Goal: Transaction & Acquisition: Purchase product/service

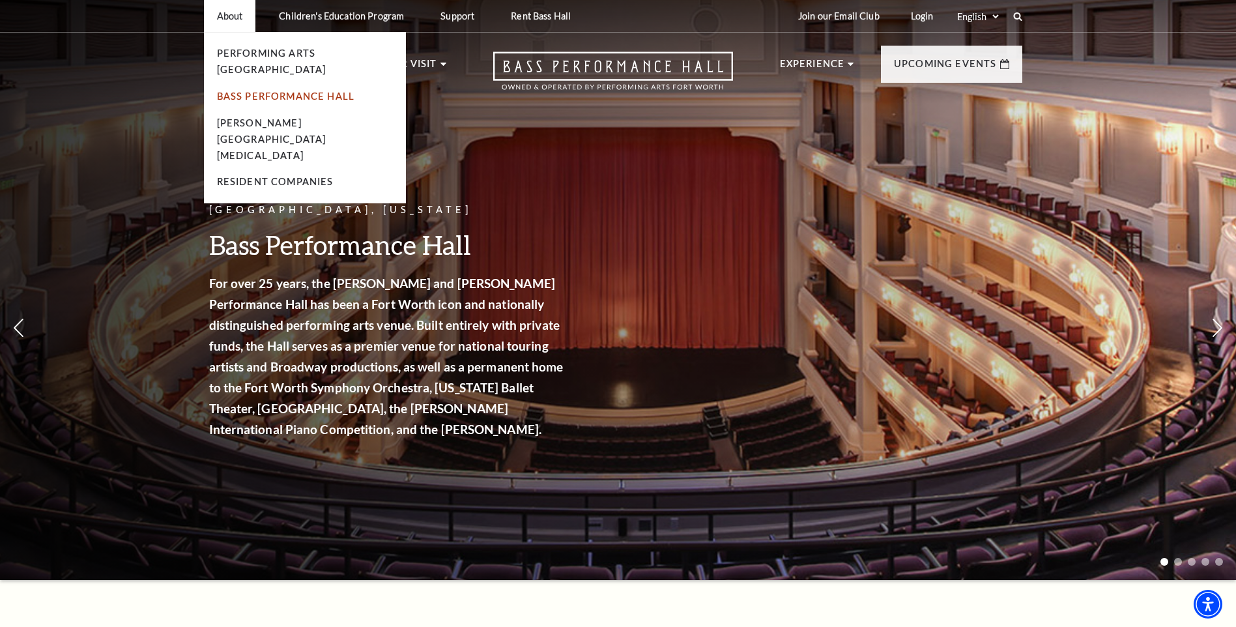
click at [242, 91] on link "Bass Performance Hall" at bounding box center [286, 96] width 138 height 11
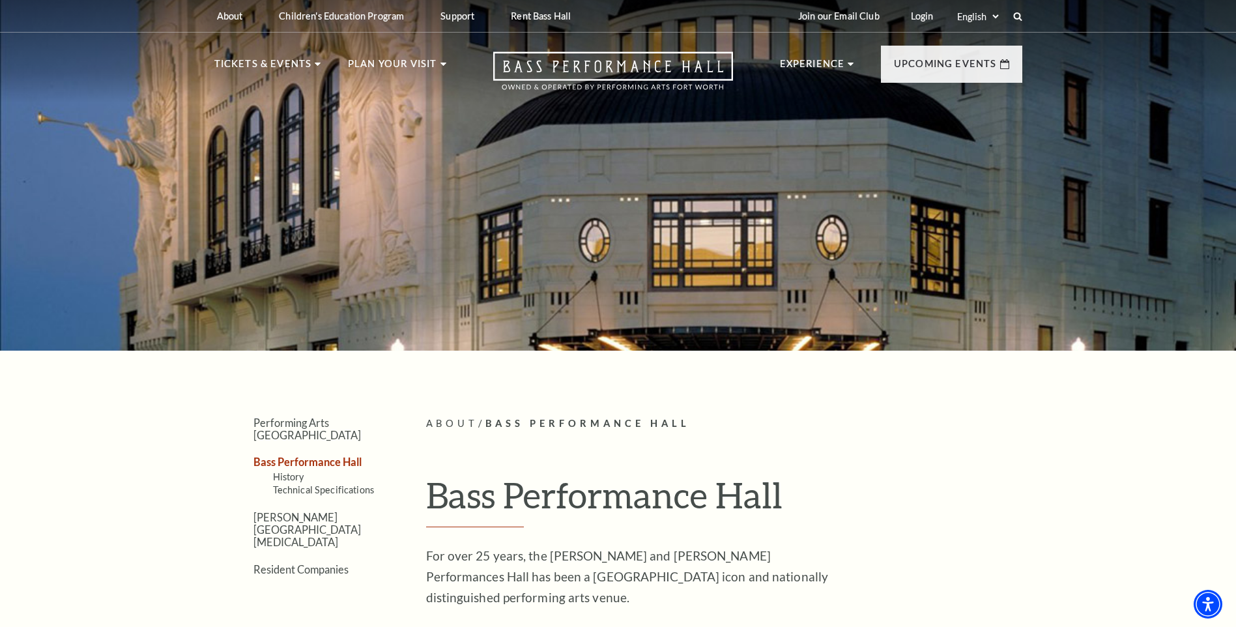
click at [328, 456] on link "Bass Performance Hall" at bounding box center [308, 462] width 108 height 12
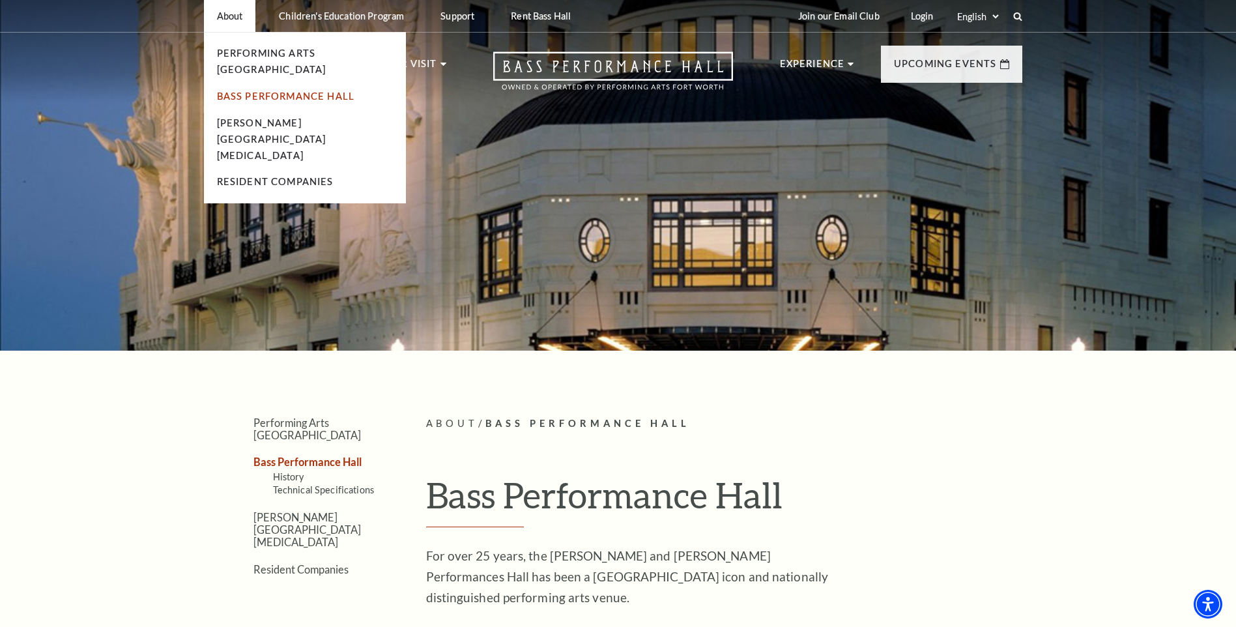
click at [271, 91] on link "Bass Performance Hall" at bounding box center [286, 96] width 138 height 11
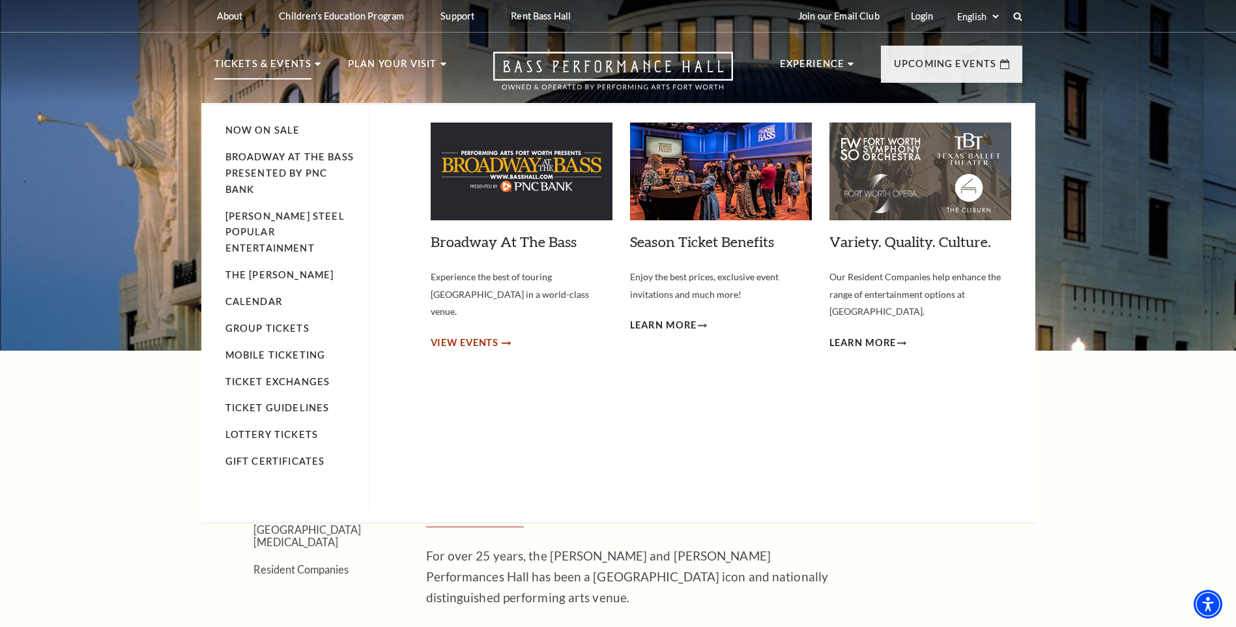
click at [470, 335] on span "View Events" at bounding box center [465, 343] width 68 height 16
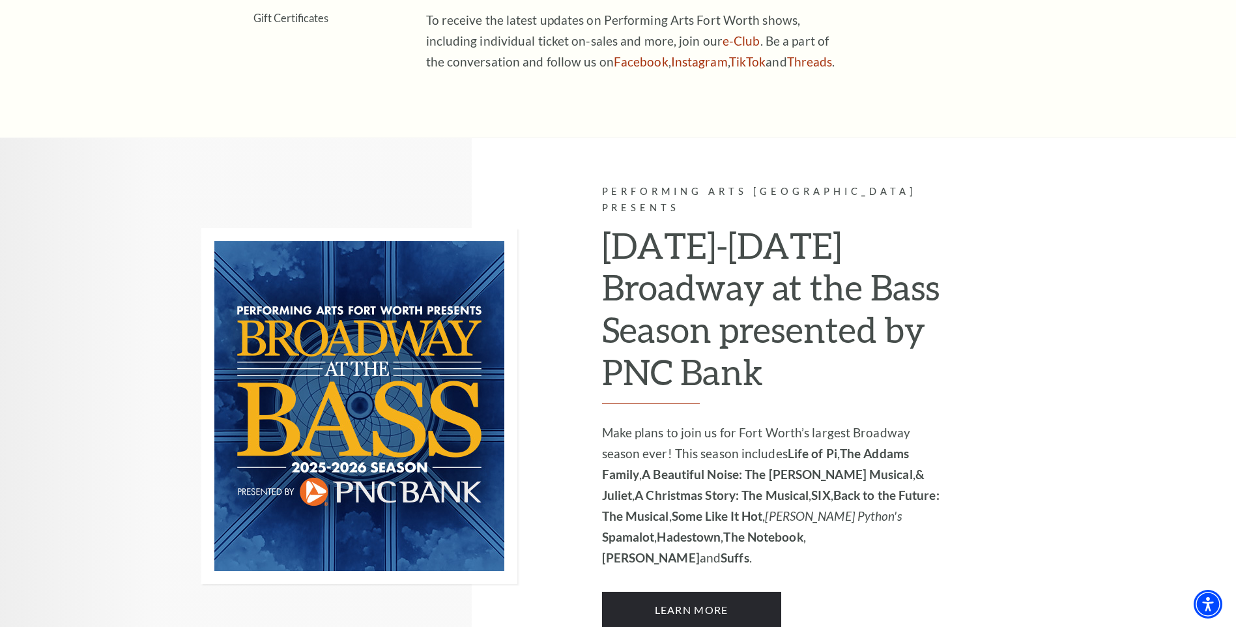
scroll to position [847, 0]
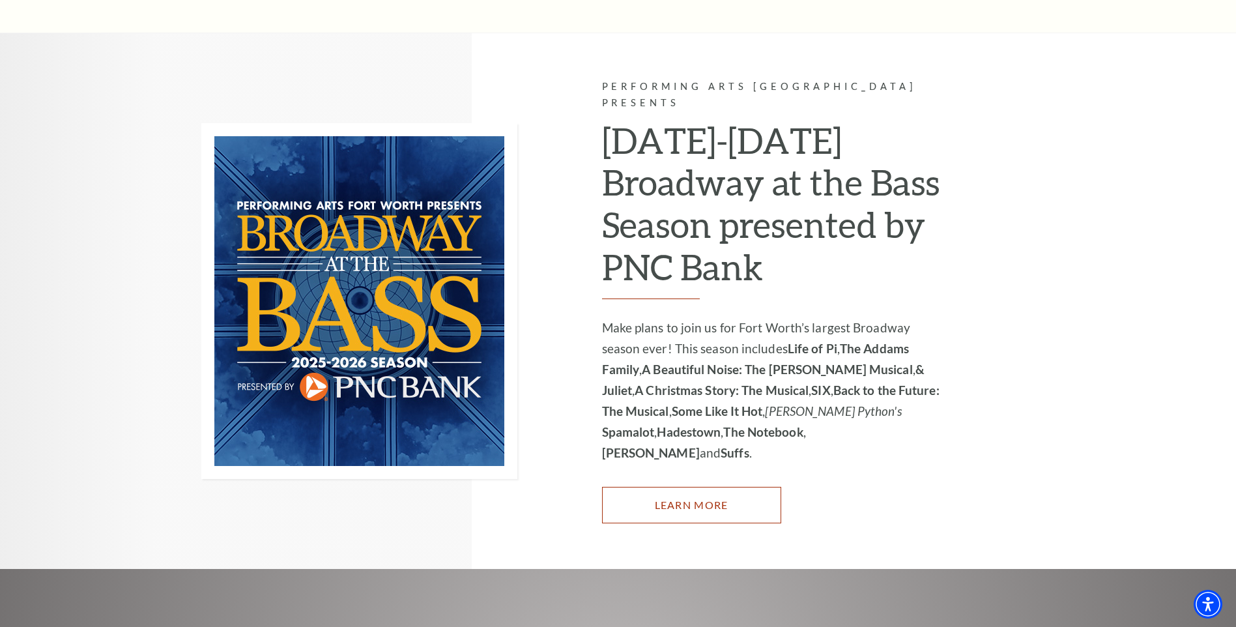
click at [695, 487] on link "Learn More" at bounding box center [691, 505] width 179 height 37
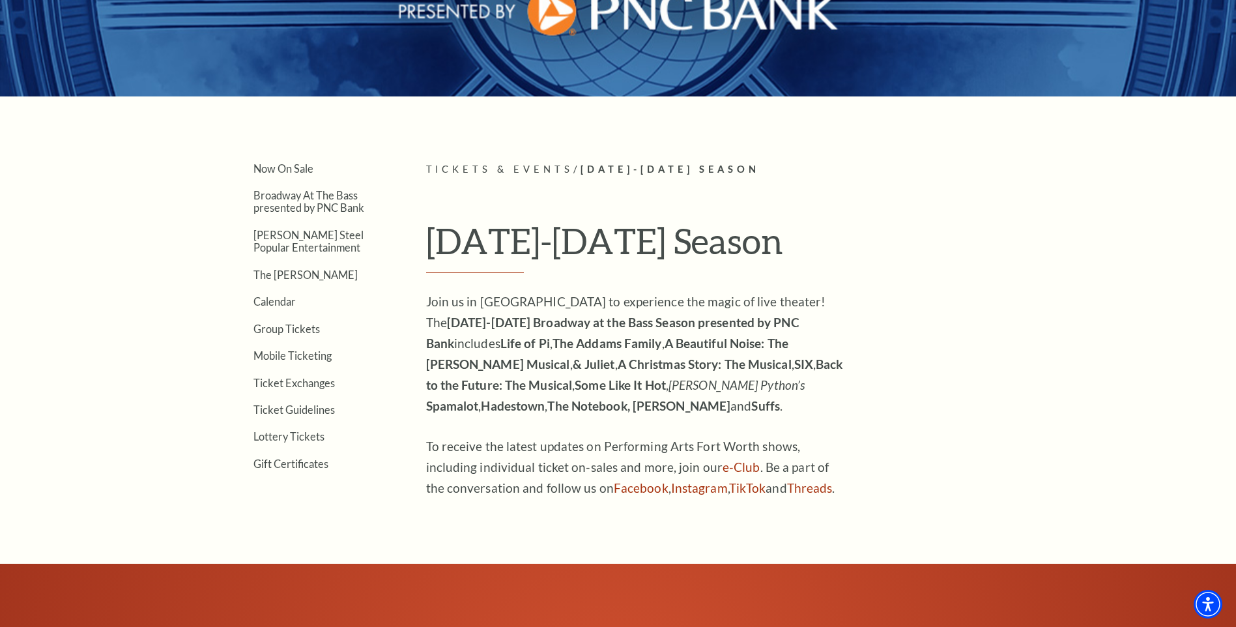
scroll to position [261, 0]
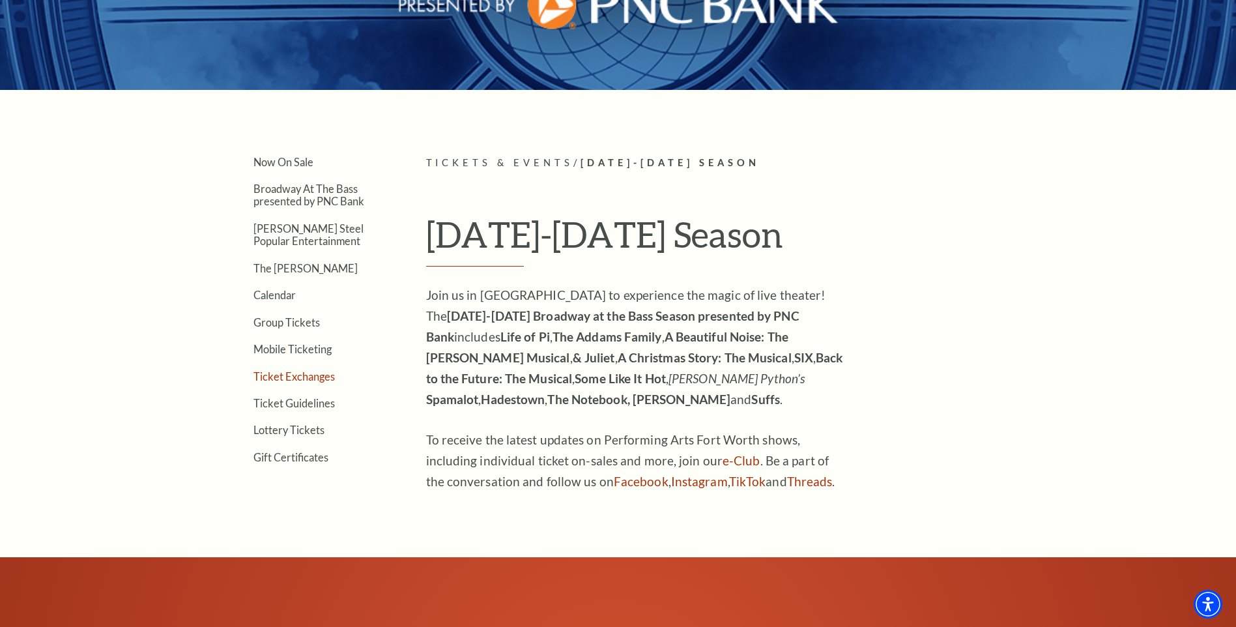
click at [315, 374] on link "Ticket Exchanges" at bounding box center [294, 376] width 81 height 12
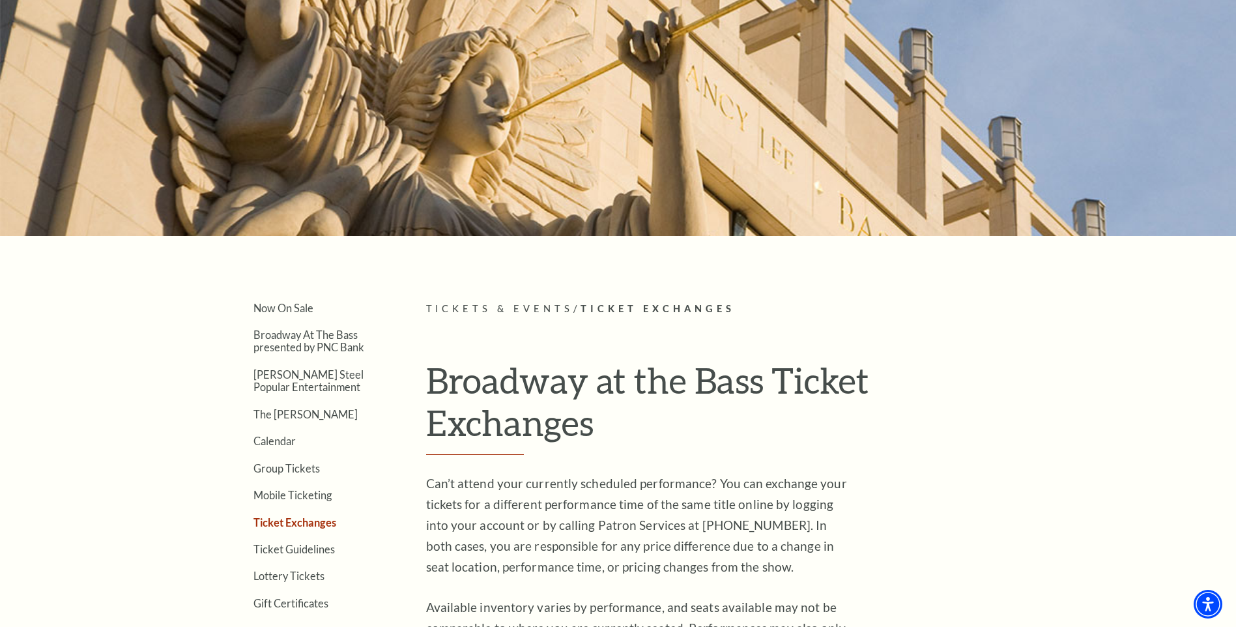
scroll to position [261, 0]
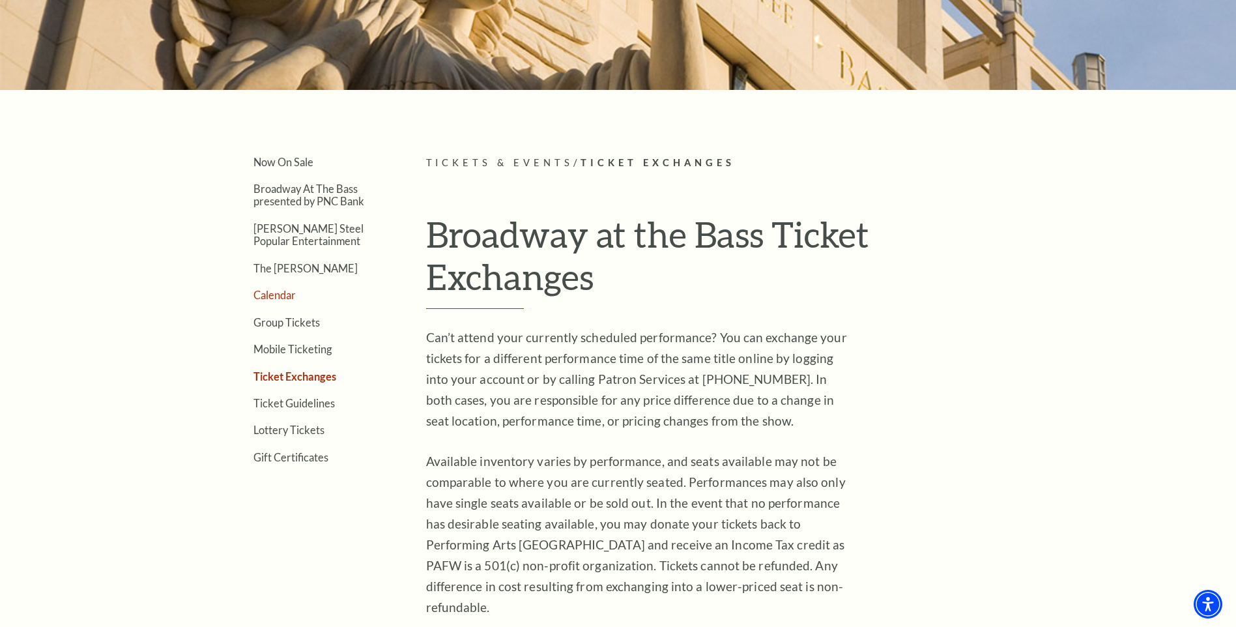
click at [277, 295] on link "Calendar" at bounding box center [275, 295] width 42 height 12
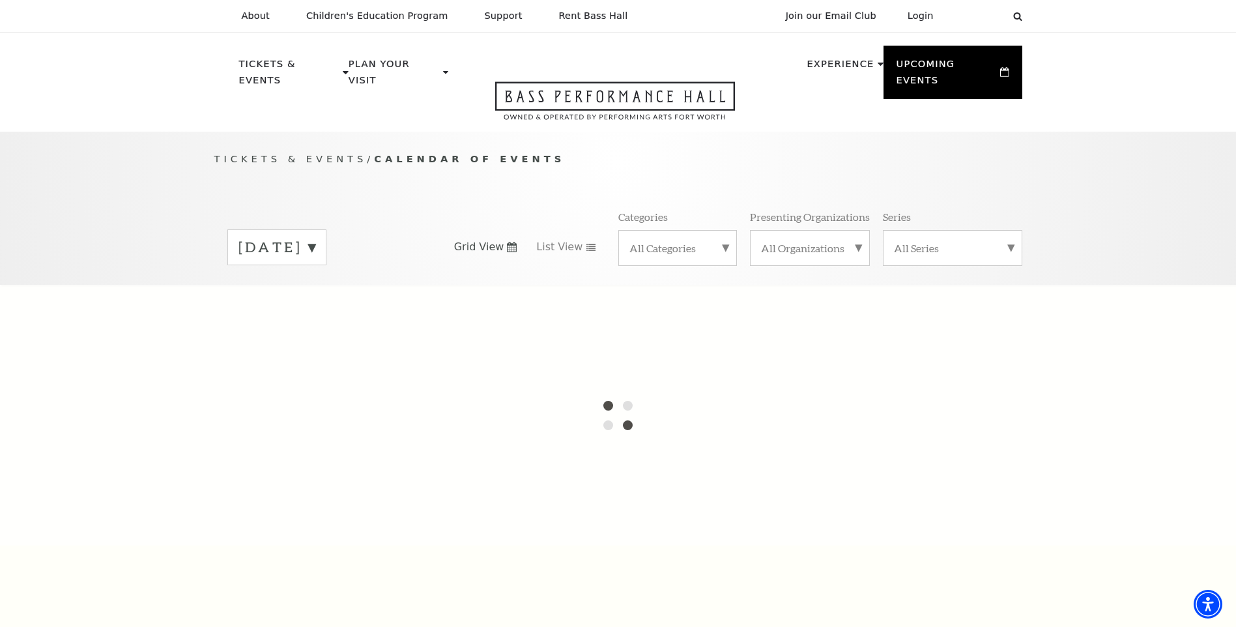
click at [724, 241] on label "All Categories" at bounding box center [678, 248] width 96 height 14
click at [673, 258] on label "Broadway" at bounding box center [678, 269] width 96 height 22
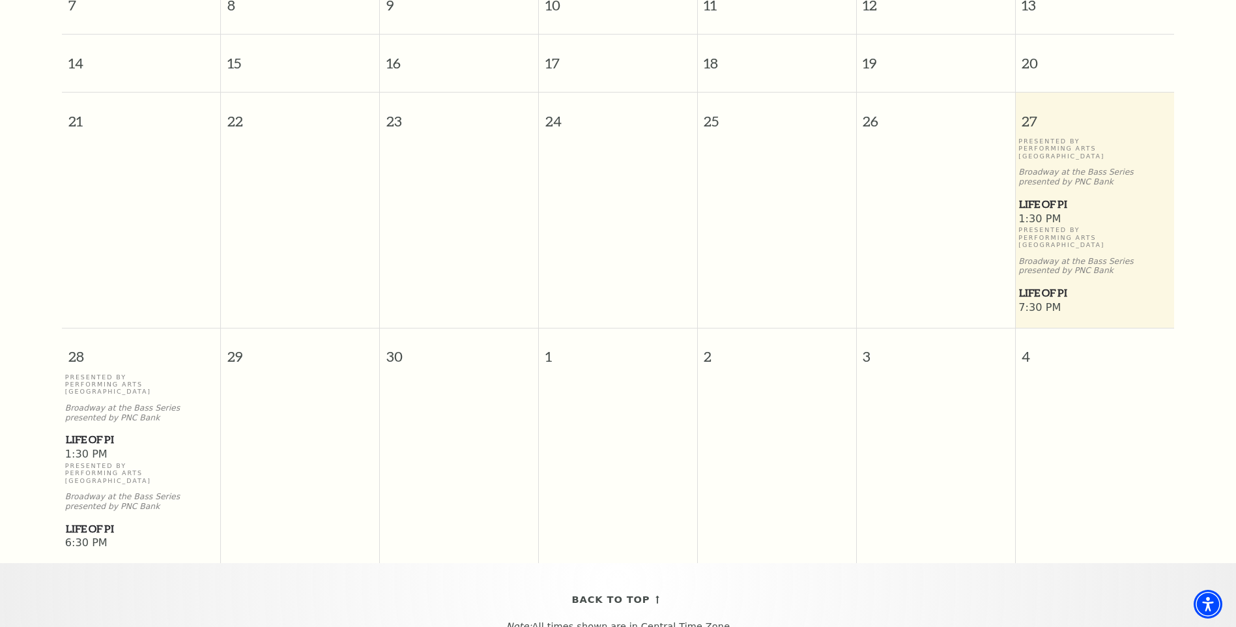
scroll to position [506, 0]
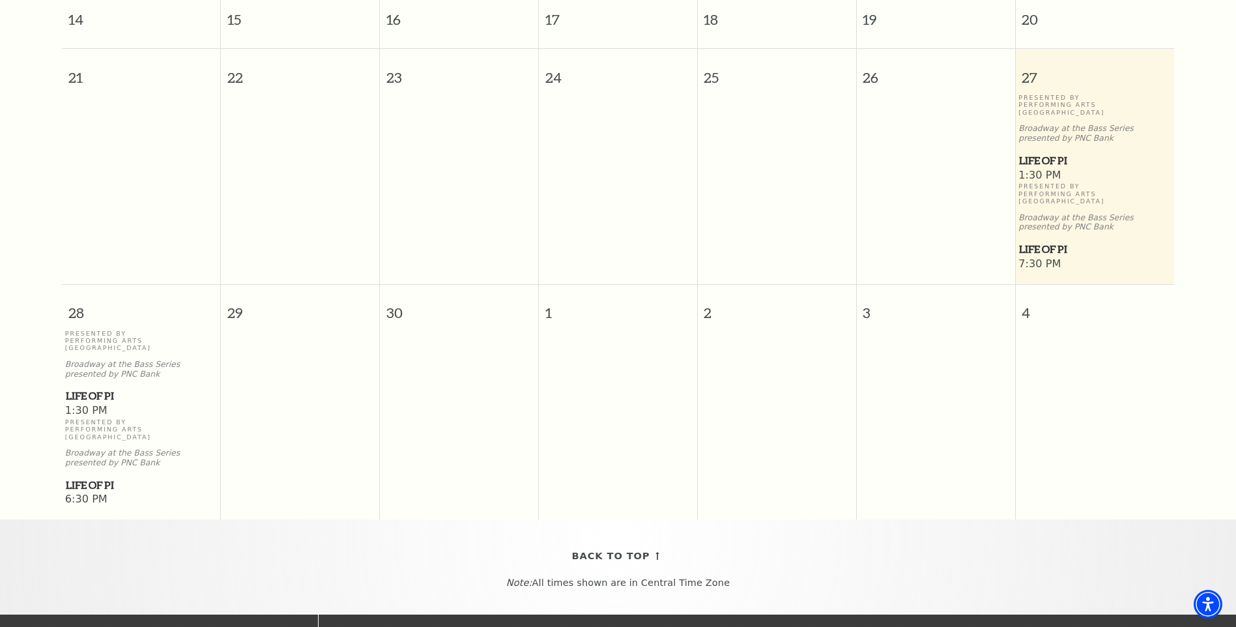
click at [99, 388] on span "Life of Pi" at bounding box center [141, 396] width 151 height 16
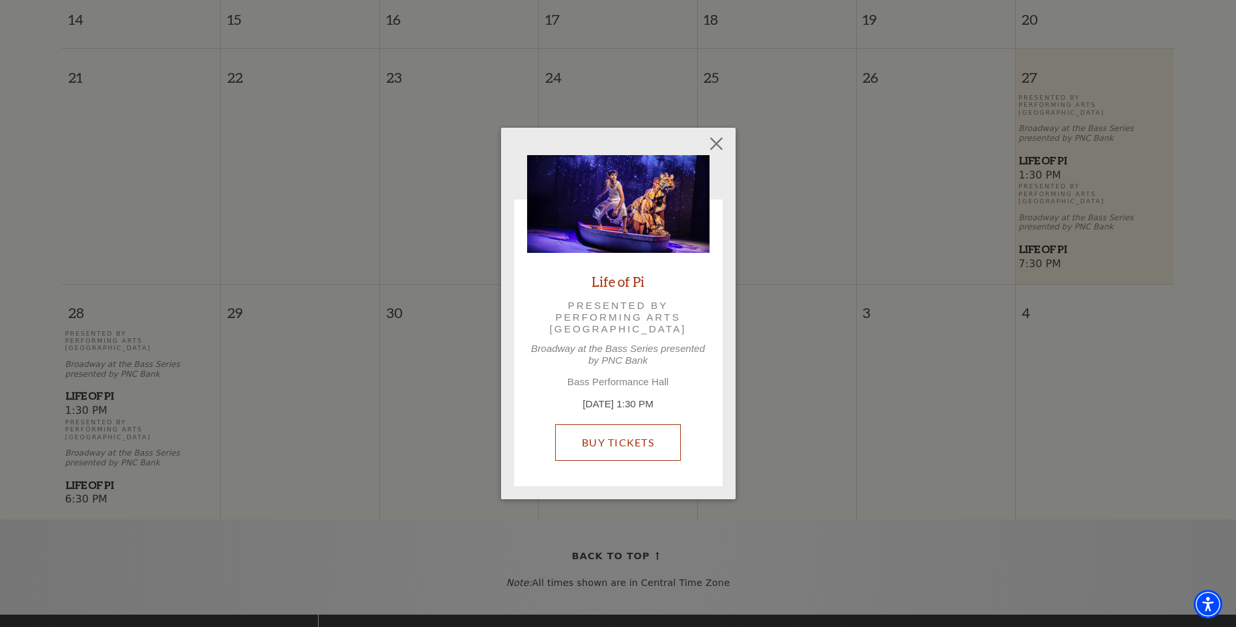
click at [609, 435] on link "Buy Tickets" at bounding box center [618, 442] width 126 height 37
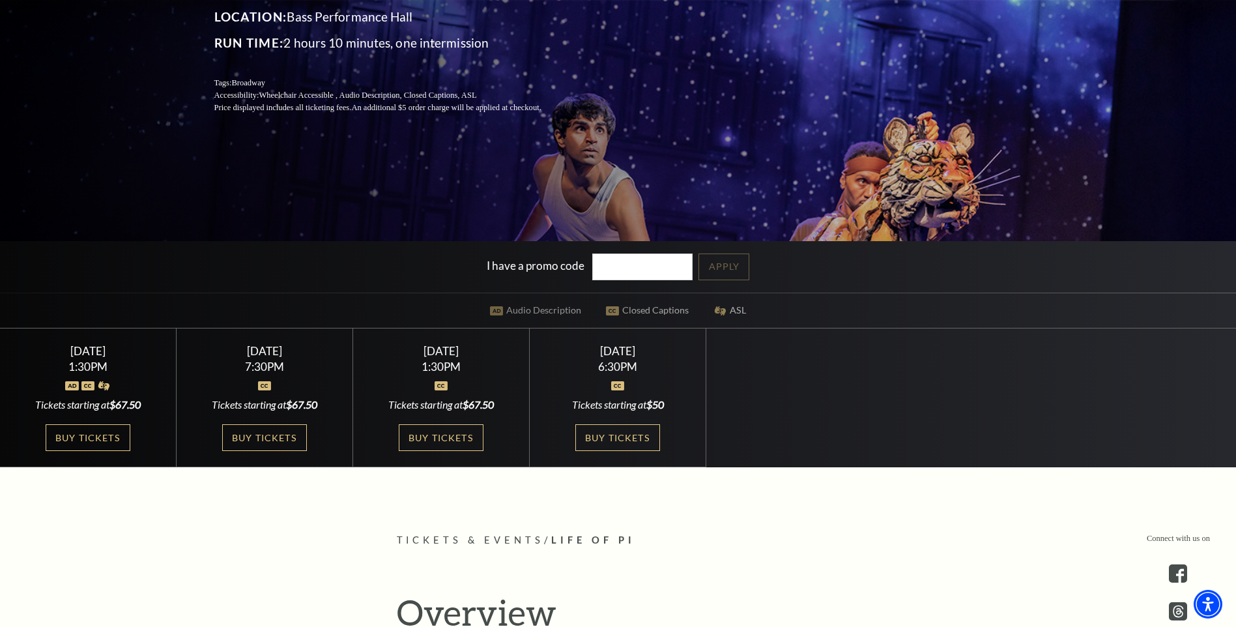
scroll to position [261, 0]
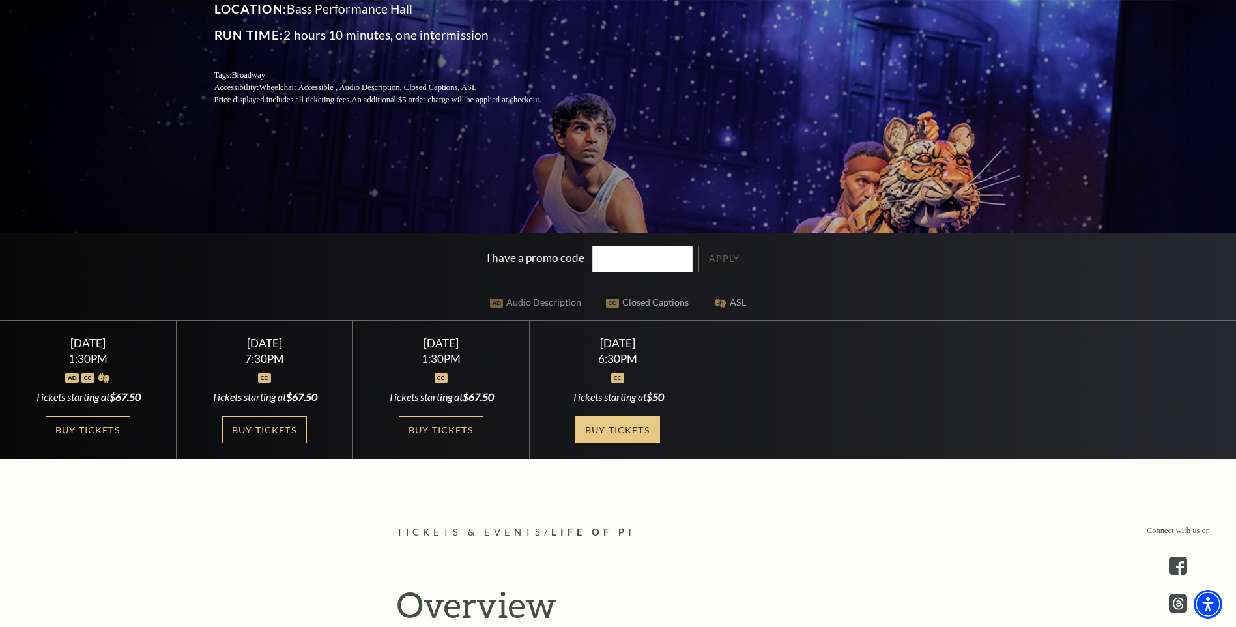
click at [606, 424] on link "Buy Tickets" at bounding box center [618, 430] width 85 height 27
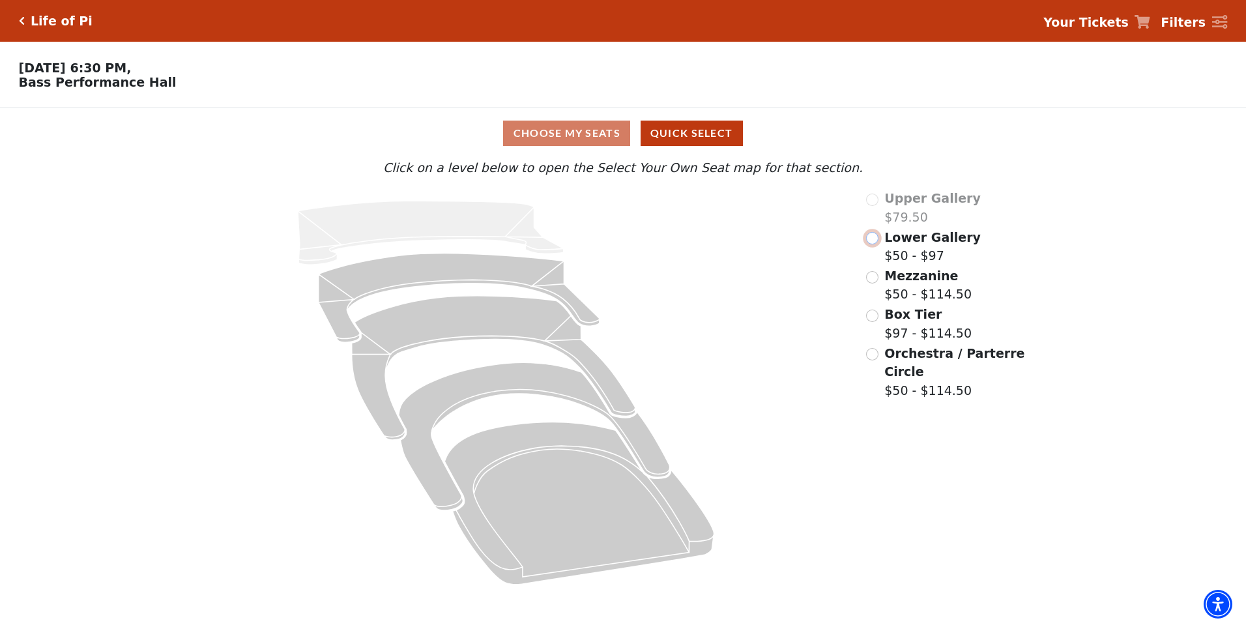
click at [872, 244] on input "Lower Gallery$50 - $97\a" at bounding box center [872, 238] width 12 height 12
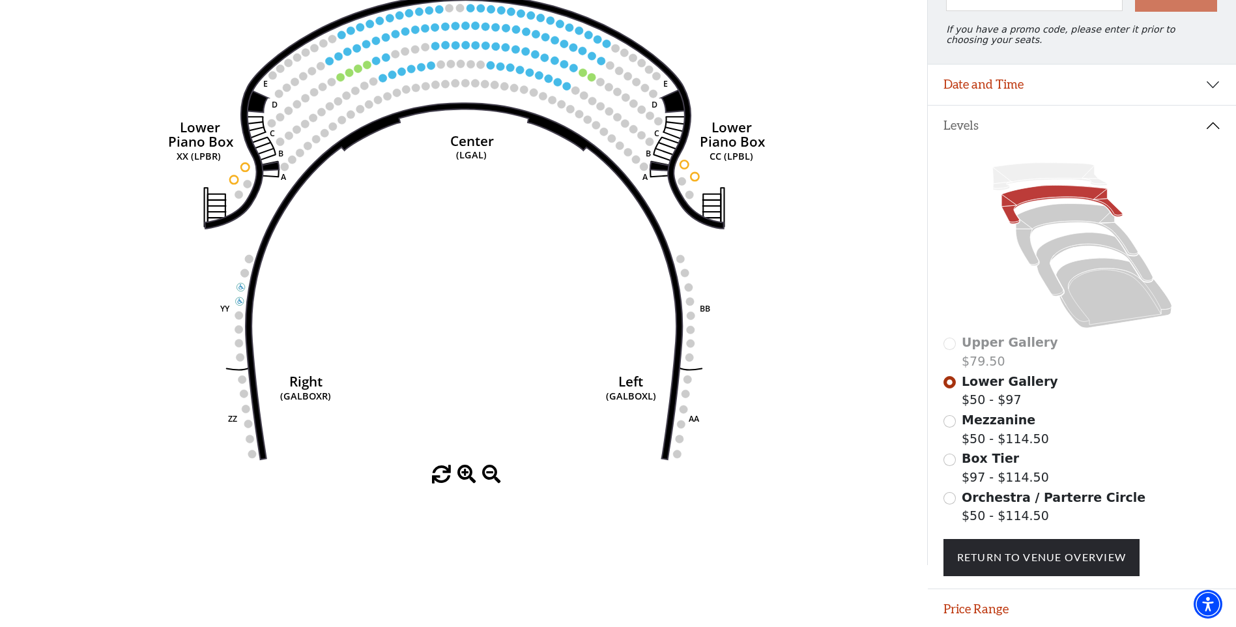
scroll to position [222, 0]
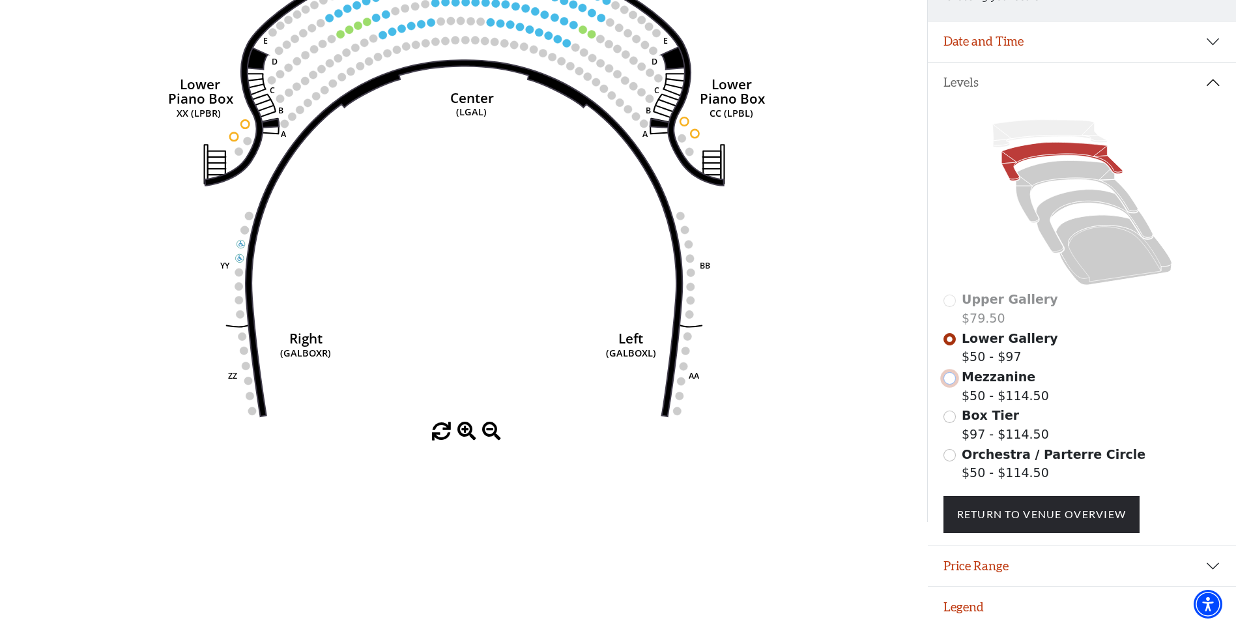
click at [950, 375] on input "Mezzanine$50 - $114.50\a" at bounding box center [950, 378] width 12 height 12
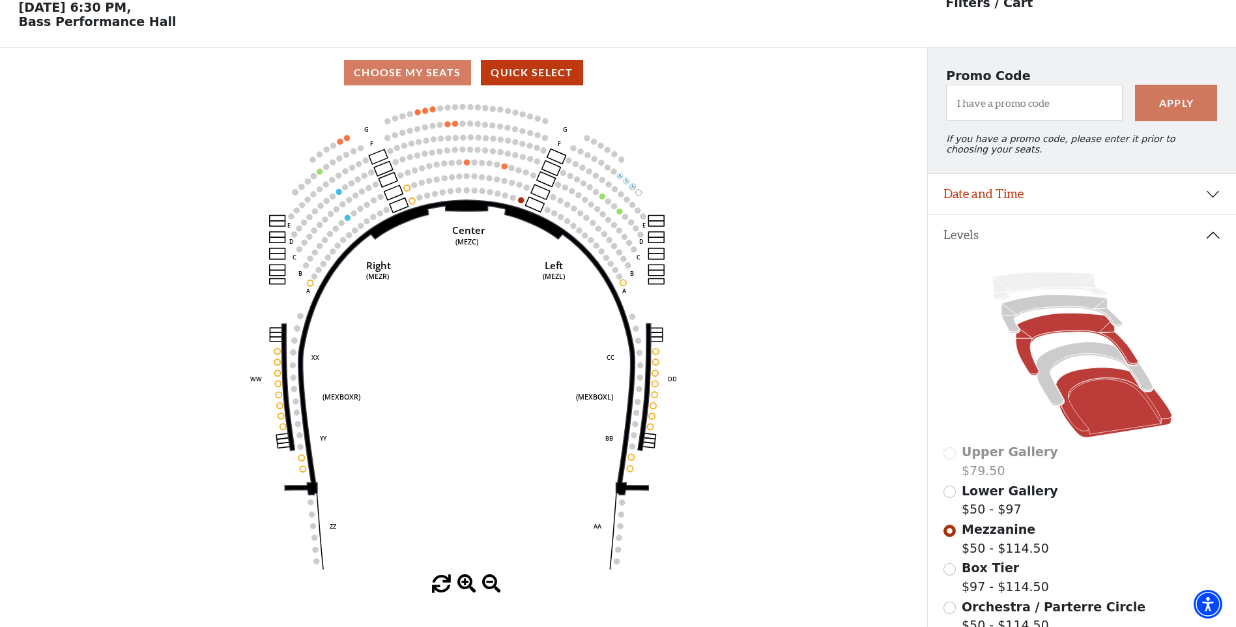
scroll to position [126, 0]
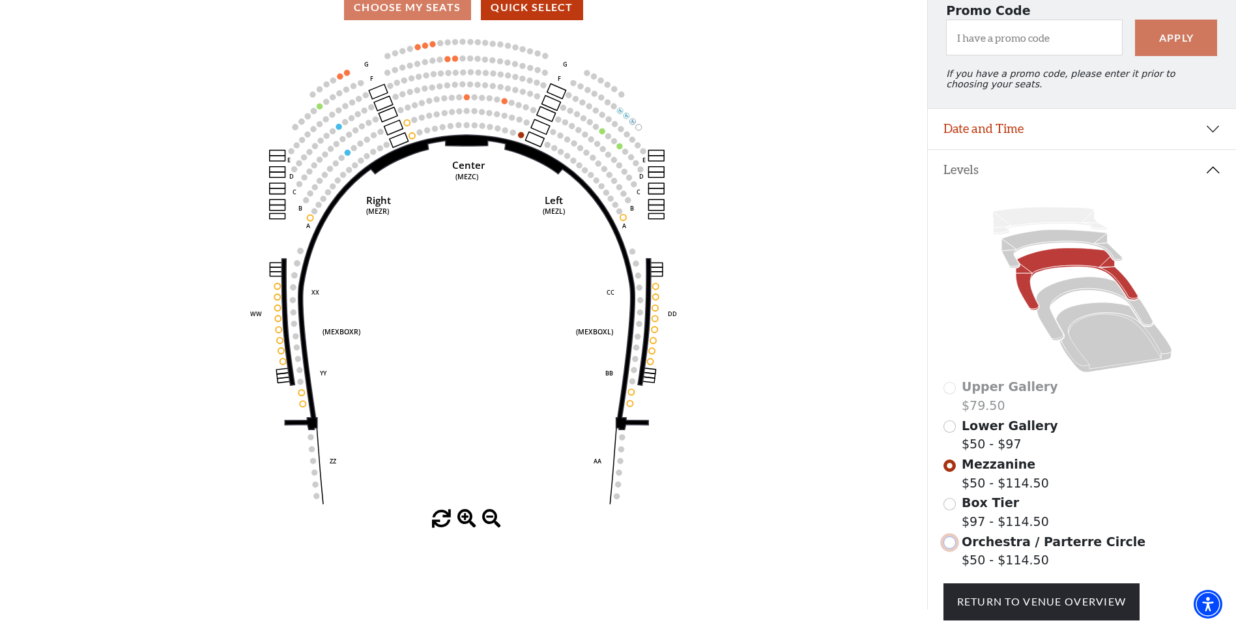
click at [951, 549] on input "Orchestra / Parterre Circle$50 - $114.50\a" at bounding box center [950, 542] width 12 height 12
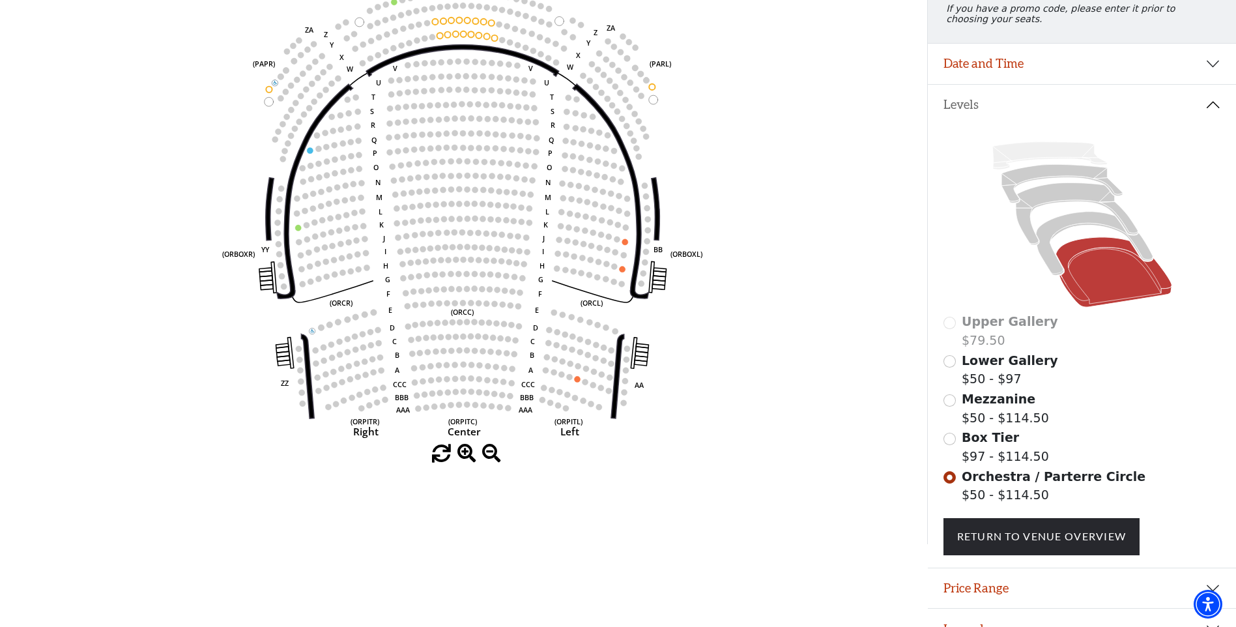
scroll to position [222, 0]
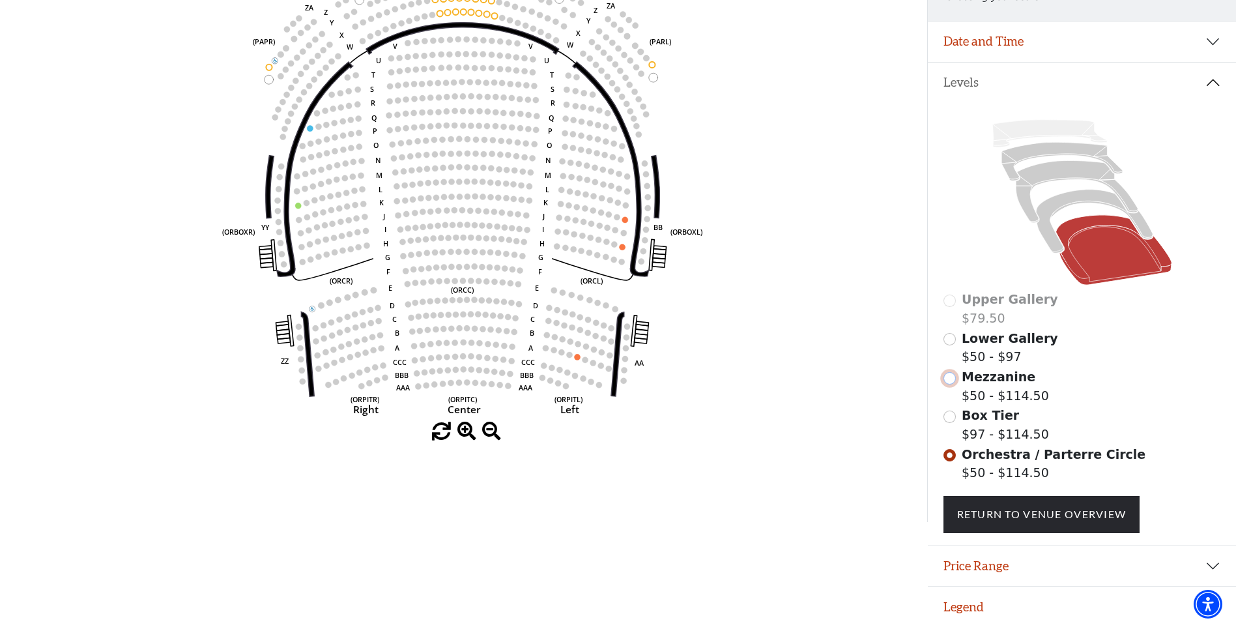
click at [951, 379] on input "Mezzanine$50 - $114.50\a" at bounding box center [950, 378] width 12 height 12
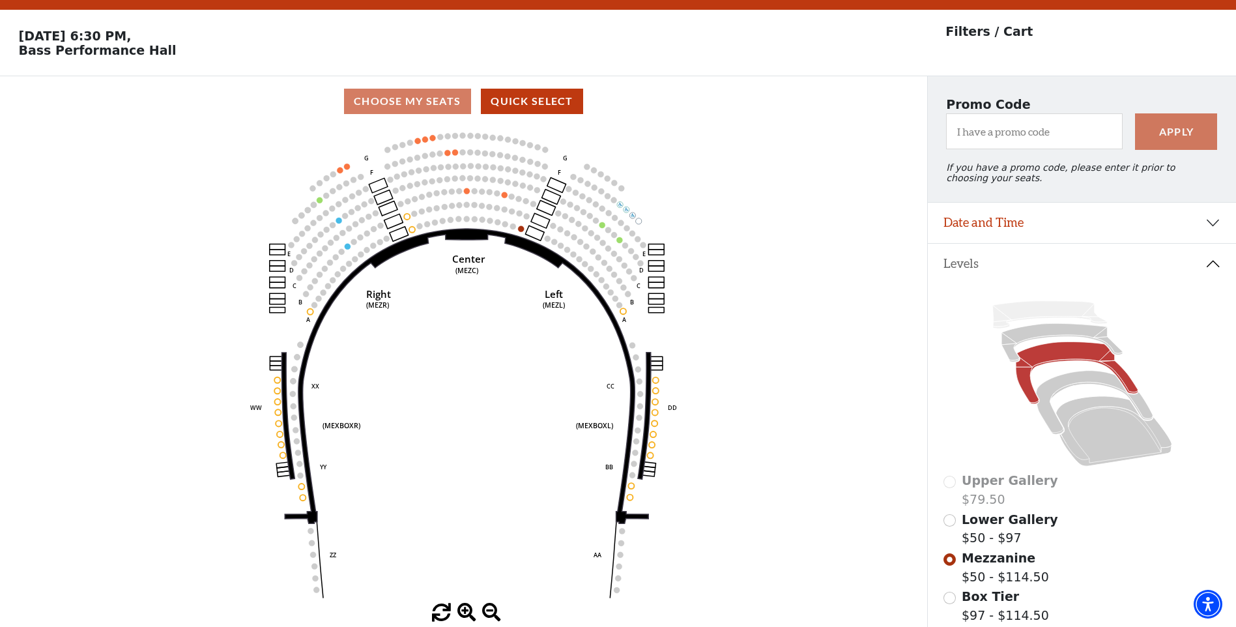
scroll to position [61, 0]
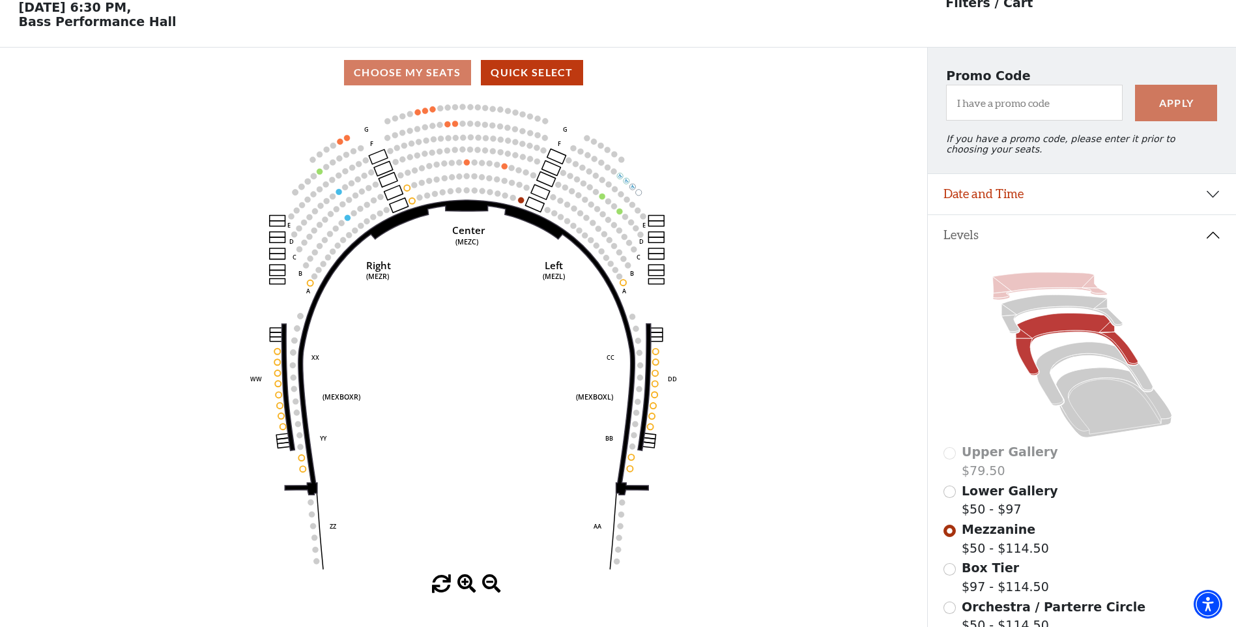
click at [1044, 293] on icon at bounding box center [1050, 285] width 115 height 27
click at [946, 498] on input "Lower Gallery$50 - $97\a" at bounding box center [950, 492] width 12 height 12
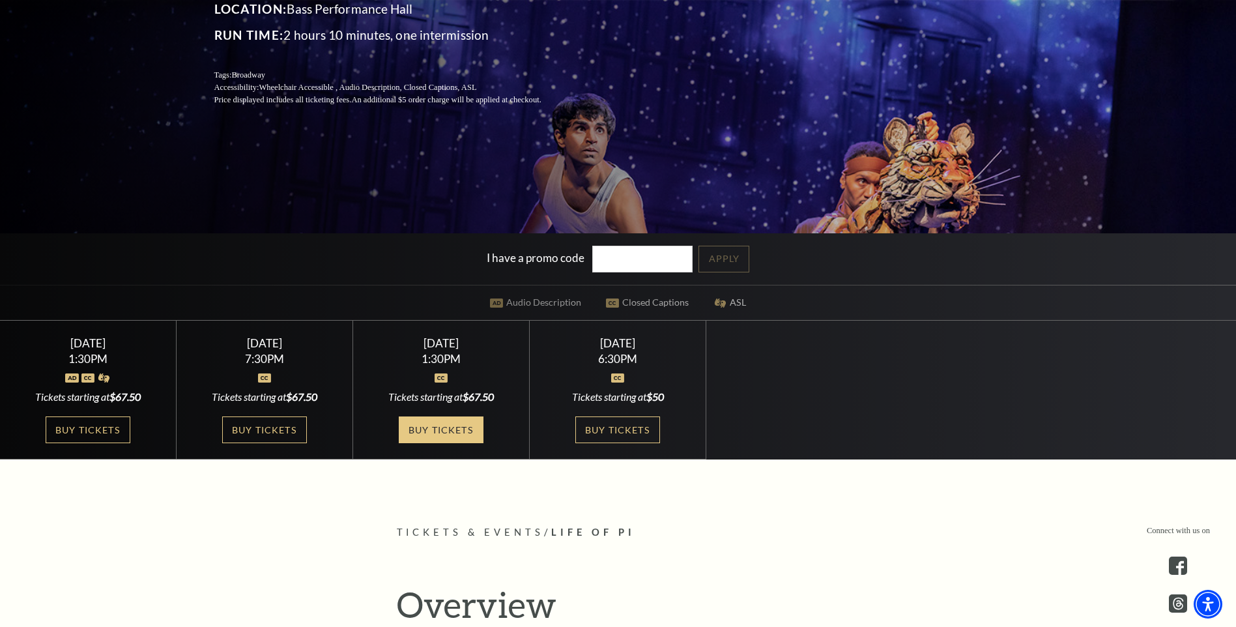
click at [447, 424] on link "Buy Tickets" at bounding box center [441, 430] width 85 height 27
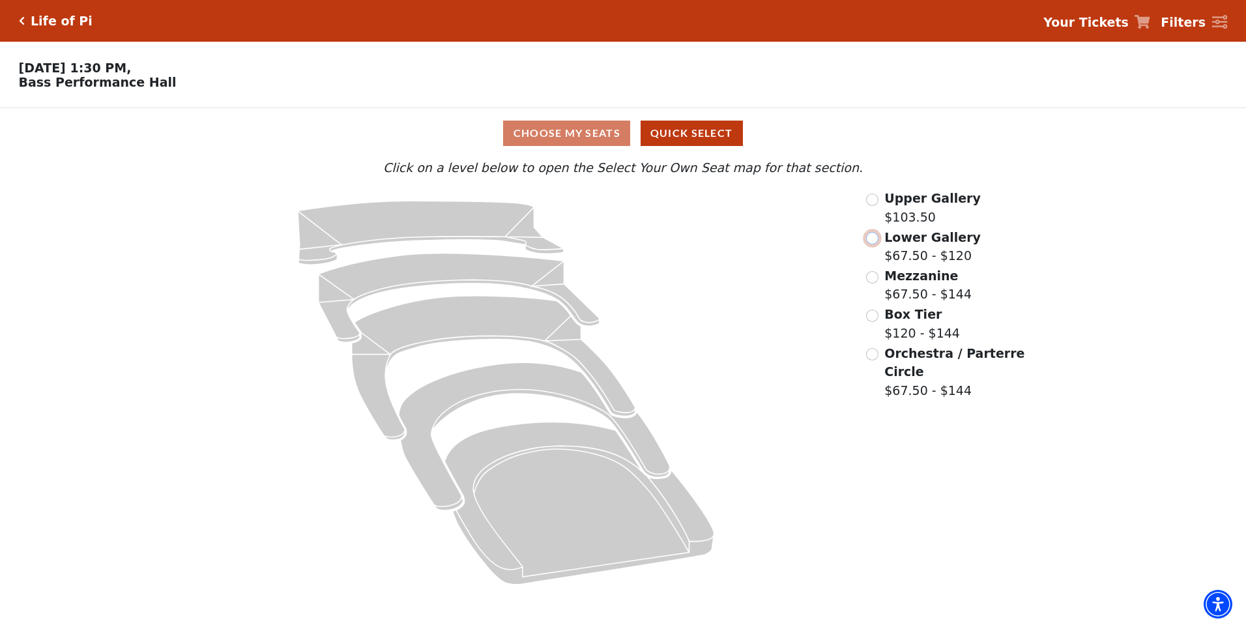
click at [876, 244] on input "Lower Gallery$67.50 - $120\a" at bounding box center [872, 238] width 12 height 12
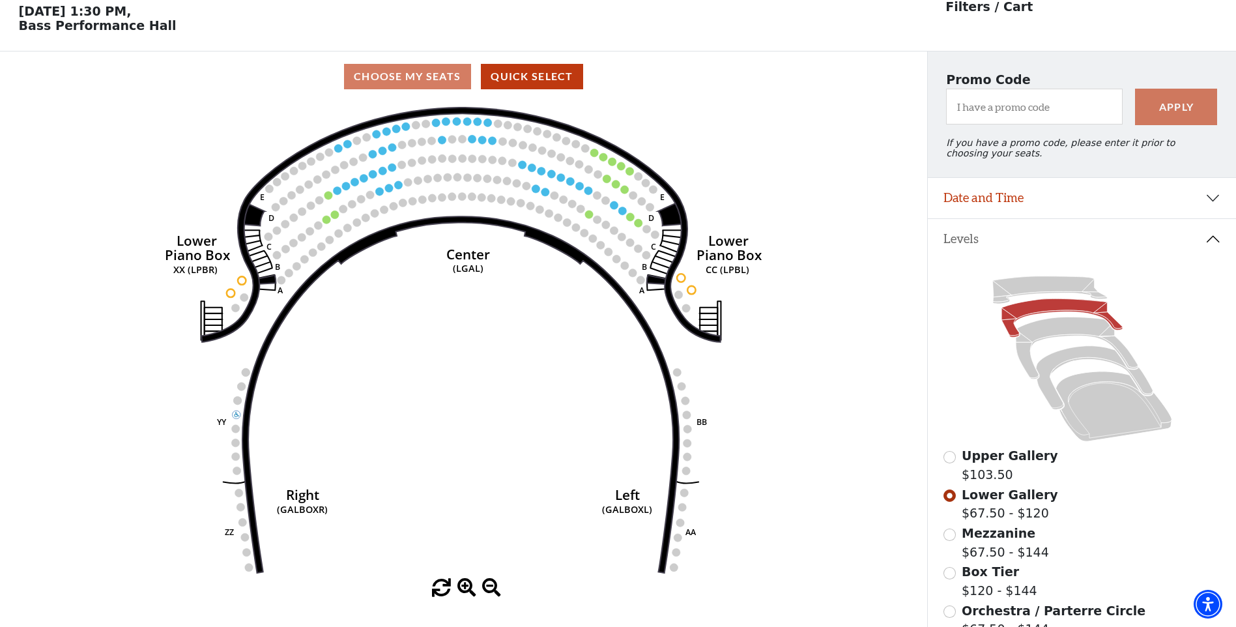
scroll to position [61, 0]
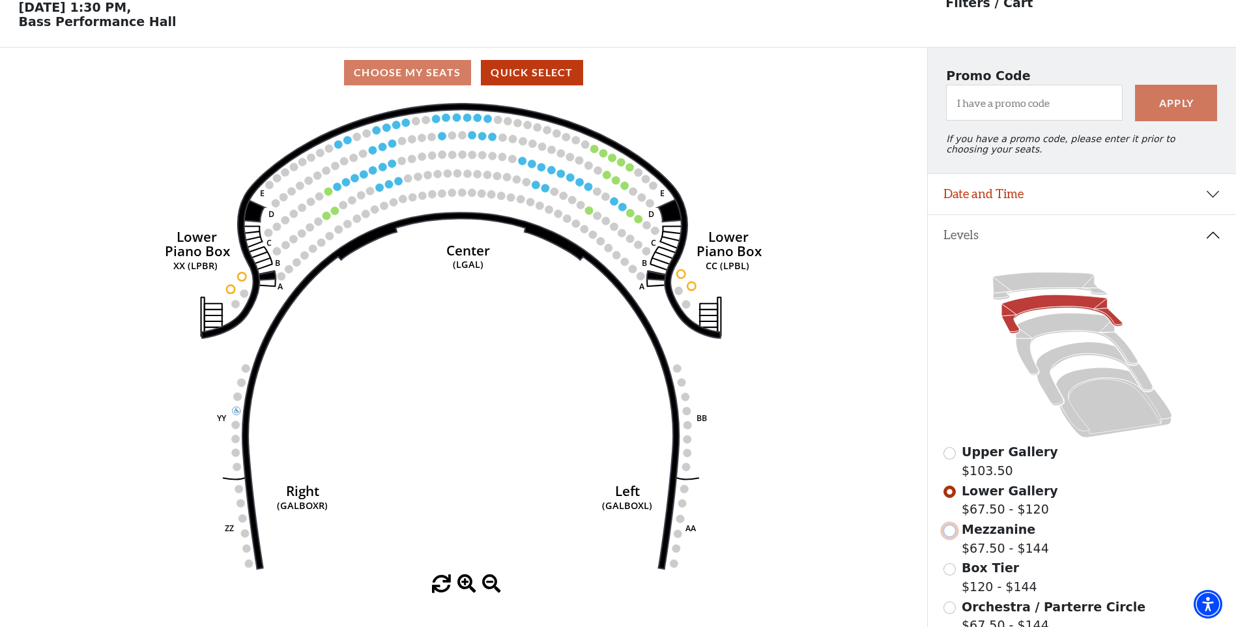
click at [948, 537] on input "Mezzanine$67.50 - $144\a" at bounding box center [950, 531] width 12 height 12
